Goal: Information Seeking & Learning: Learn about a topic

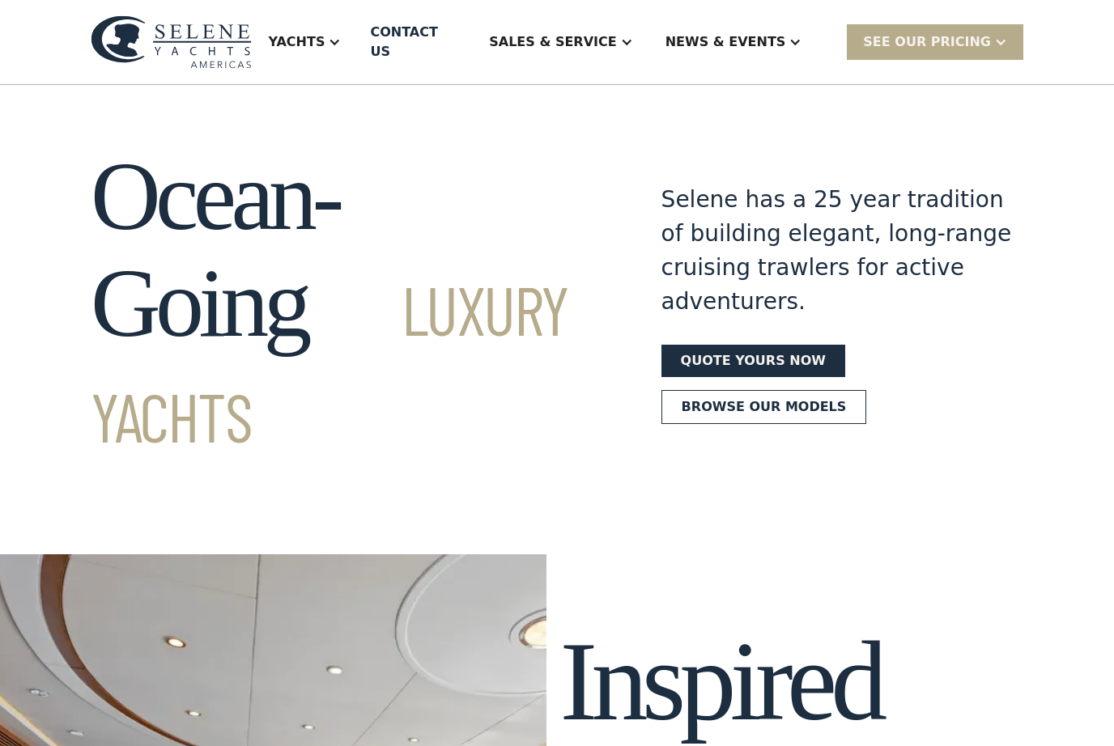
click at [357, 49] on div "Yachts" at bounding box center [304, 42] width 105 height 65
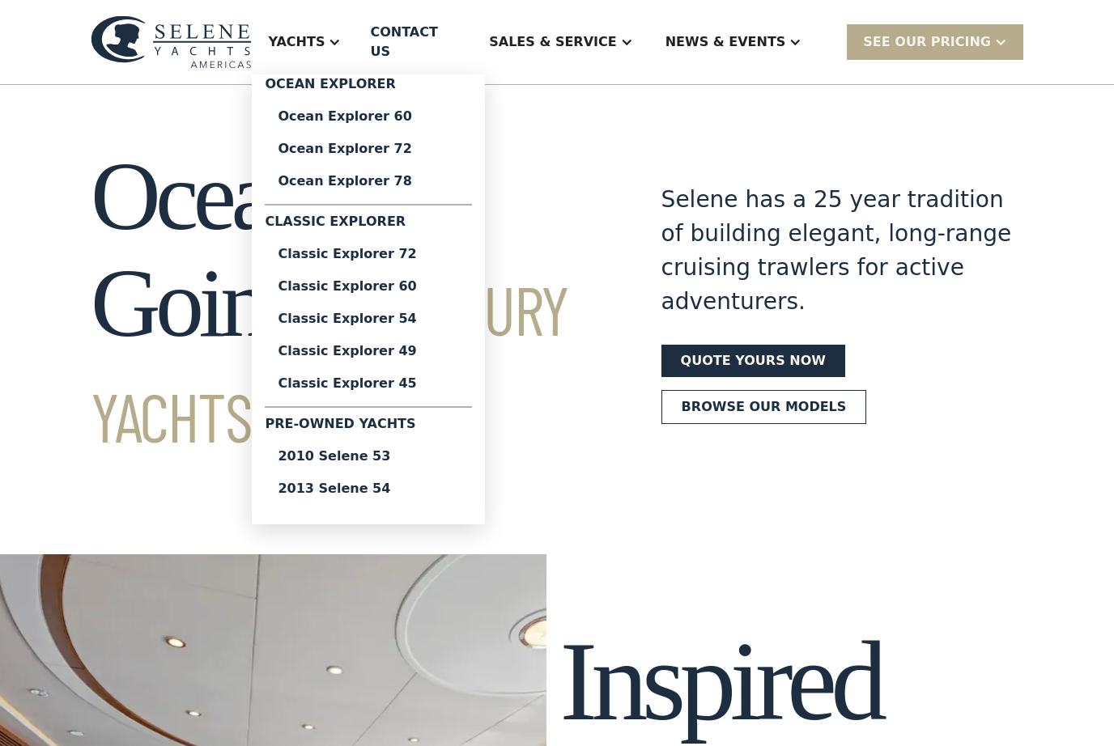
click at [414, 80] on div "Ocean Explorer" at bounding box center [368, 87] width 207 height 26
click at [441, 165] on link "Ocean Explorer 78" at bounding box center [368, 181] width 207 height 32
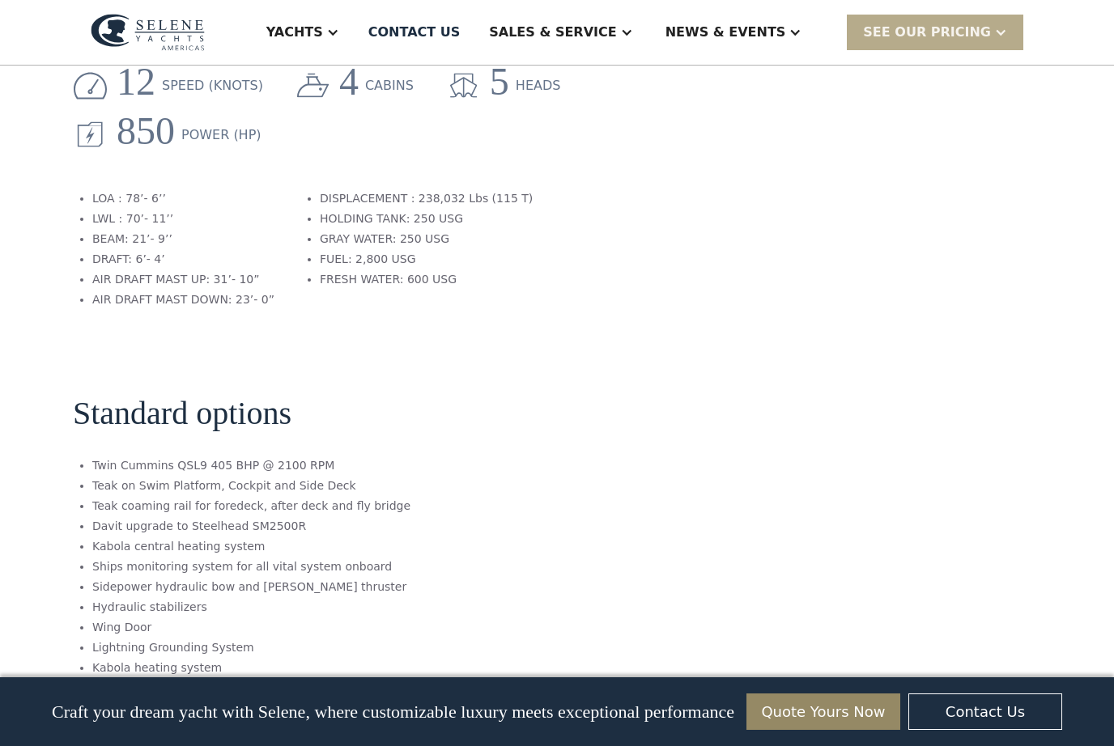
scroll to position [1719, 0]
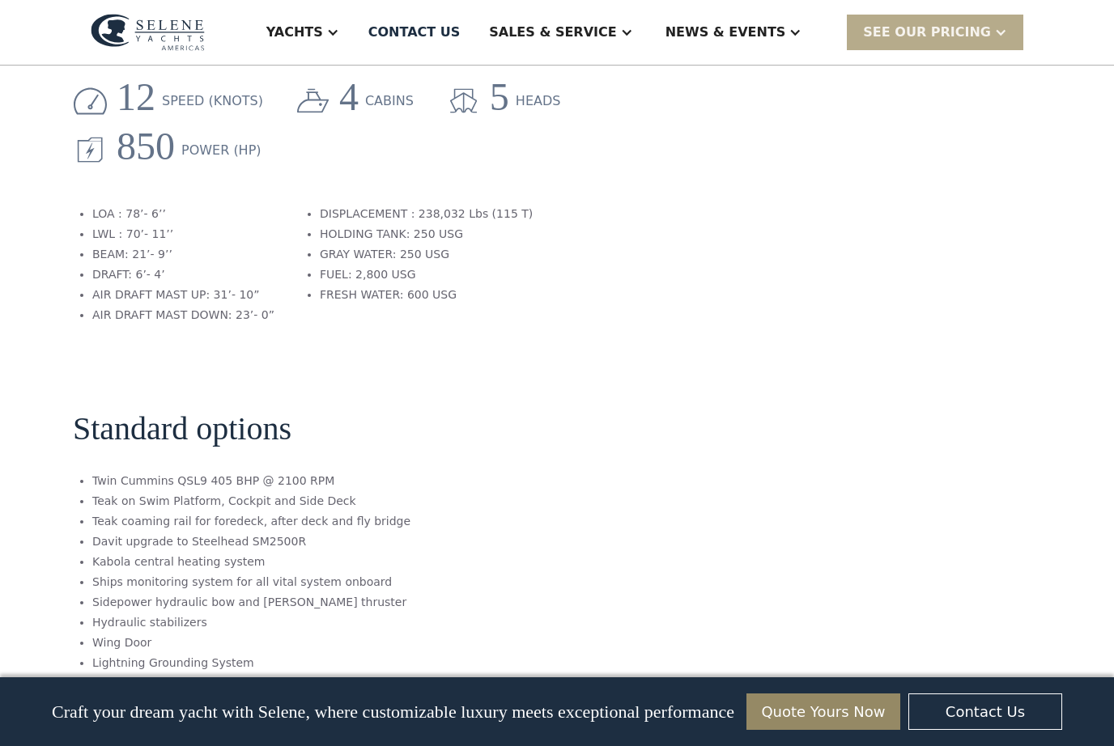
click at [323, 40] on div "Yachts" at bounding box center [294, 32] width 57 height 19
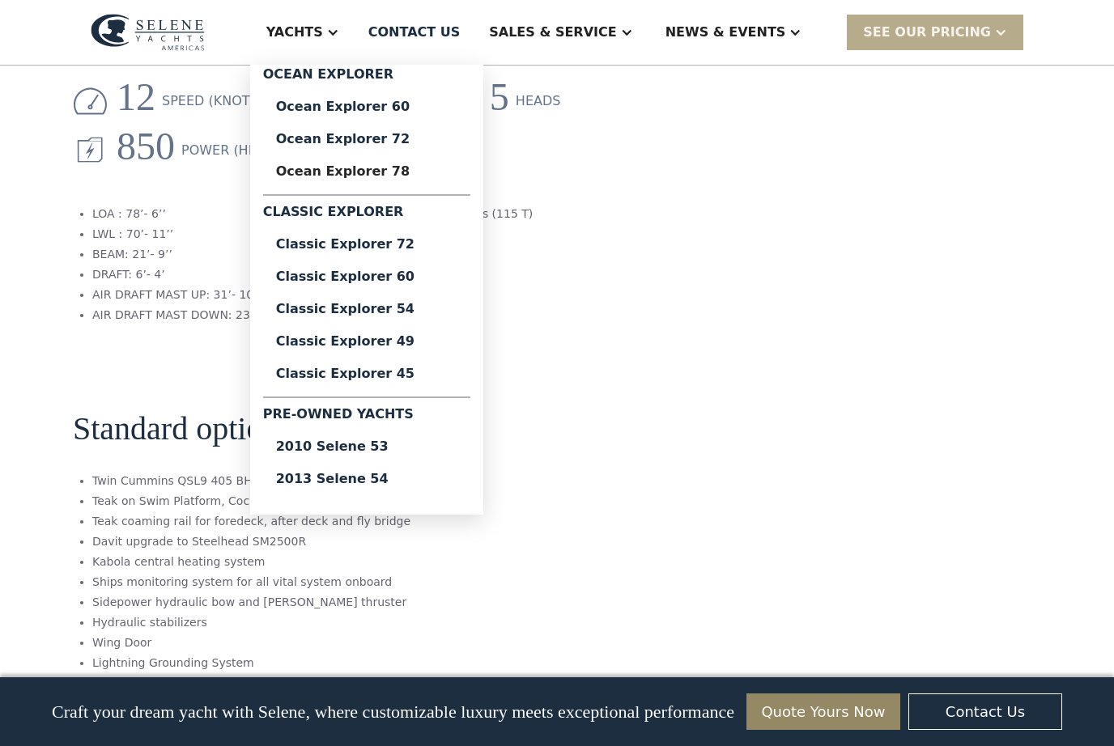
scroll to position [0, 0]
click at [439, 138] on div "Ocean Explorer 72" at bounding box center [366, 139] width 181 height 13
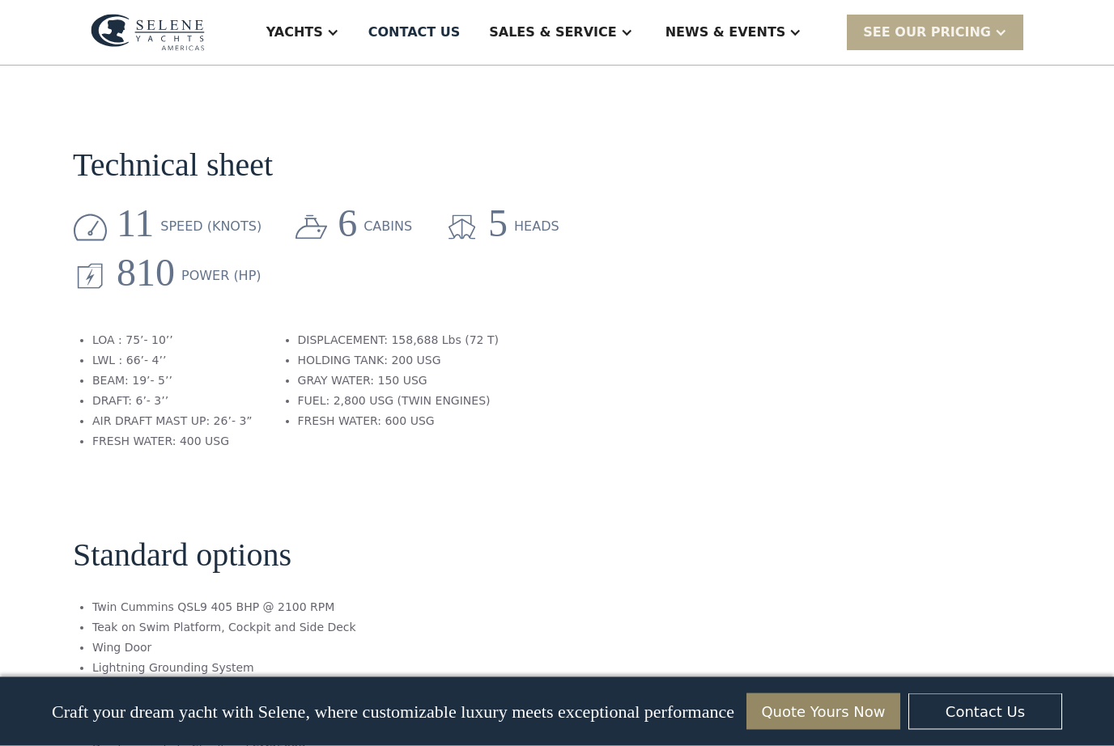
click at [323, 34] on div "Yachts" at bounding box center [294, 32] width 57 height 19
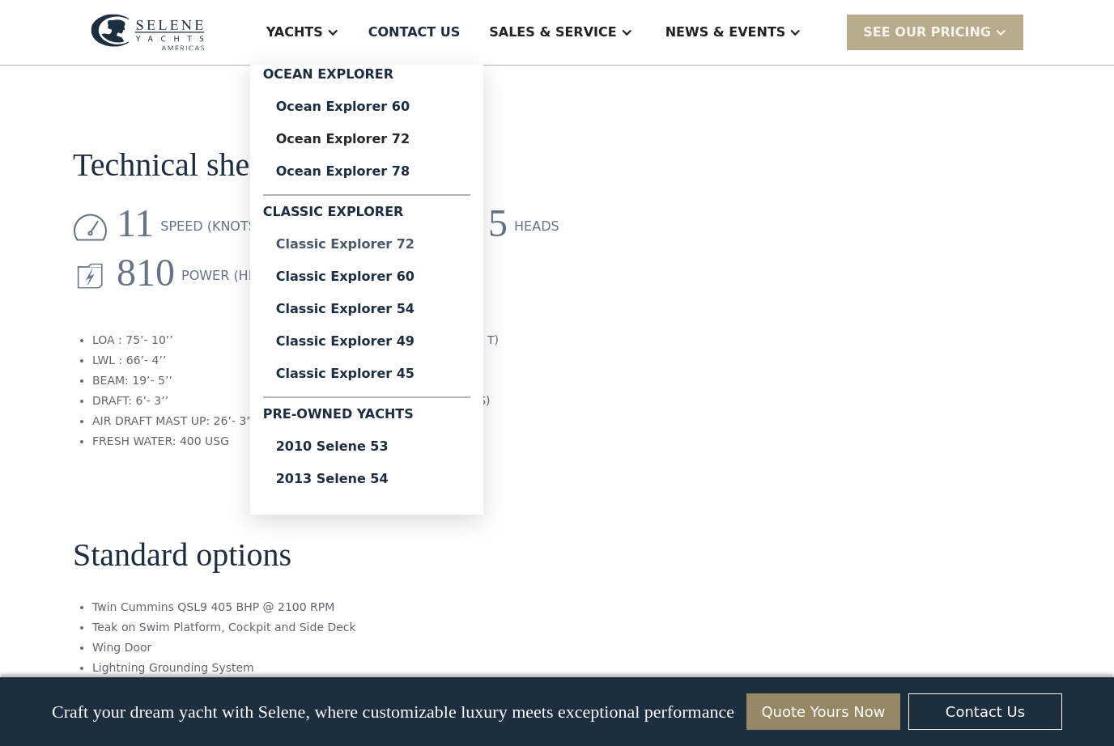
click at [439, 248] on div "Classic Explorer 72" at bounding box center [366, 244] width 181 height 13
